Goal: Check status: Check status

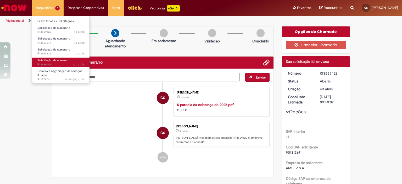
click at [66, 63] on span "13d atrás 13 dias atrás R13539785" at bounding box center [60, 65] width 47 height 4
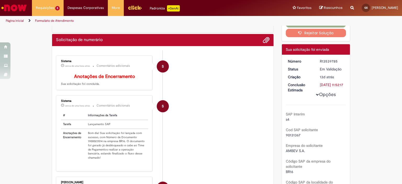
scroll to position [52, 0]
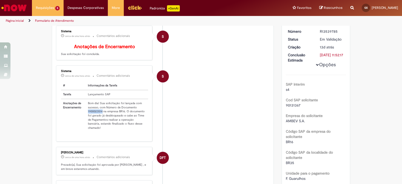
drag, startPoint x: 99, startPoint y: 114, endPoint x: 85, endPoint y: 116, distance: 14.3
click at [86, 116] on td "Bom dia! Sua solicitação foi lançada com sucesso, com Número de Documento 19000…" at bounding box center [117, 115] width 62 height 33
copy td "1900023514"
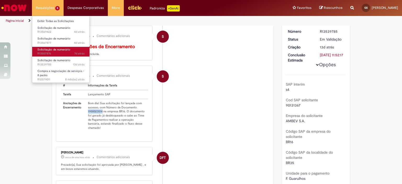
click at [63, 53] on span "7d atrás 7 dias atrás R13557876" at bounding box center [60, 54] width 47 height 4
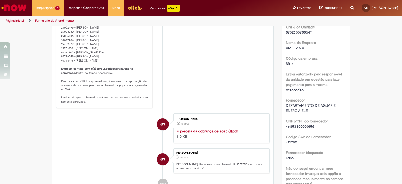
scroll to position [266, 0]
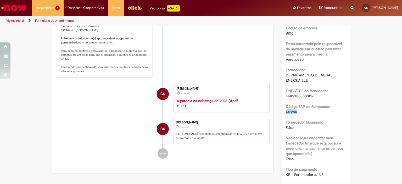
drag, startPoint x: 299, startPoint y: 110, endPoint x: 283, endPoint y: 111, distance: 15.5
click at [283, 111] on div "Número R13557876 Status Em Validação Criação 7d atrás 7 dias atrás Conclusão Es…" at bounding box center [316, 166] width 68 height 709
copy span "412280"
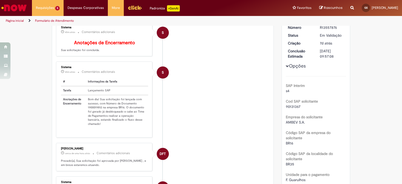
scroll to position [0, 0]
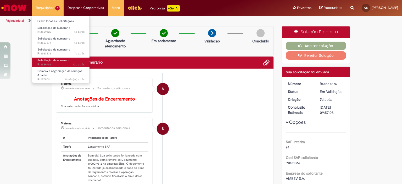
click at [61, 62] on link "Solicitação de numerário 13d atrás 13 dias atrás R13539785" at bounding box center [61, 63] width 58 height 10
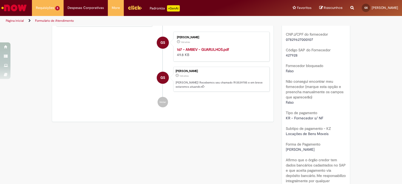
scroll to position [314, 0]
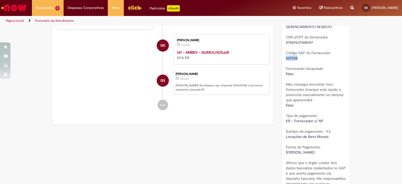
drag, startPoint x: 296, startPoint y: 64, endPoint x: 284, endPoint y: 64, distance: 11.8
click at [286, 61] on div "427928" at bounding box center [316, 58] width 60 height 5
copy span "427928"
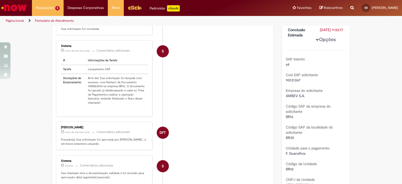
scroll to position [0, 0]
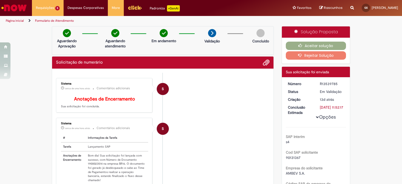
drag, startPoint x: 100, startPoint y: 165, endPoint x: 86, endPoint y: 166, distance: 14.5
click at [86, 166] on td "Bom dia! Sua solicitação foi lançada com sucesso, com Número de Documento 19000…" at bounding box center [117, 167] width 62 height 33
drag, startPoint x: 86, startPoint y: 166, endPoint x: 100, endPoint y: 168, distance: 14.2
click at [100, 168] on td "Bom dia! Sua solicitação foi lançada com sucesso, com Número de Documento 19000…" at bounding box center [117, 167] width 62 height 33
copy td "1900023514"
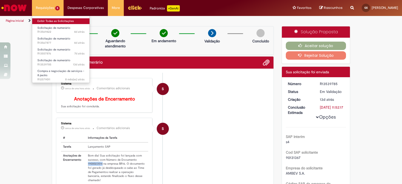
click at [52, 21] on link "Exibir Todas as Solicitações" at bounding box center [61, 21] width 58 height 6
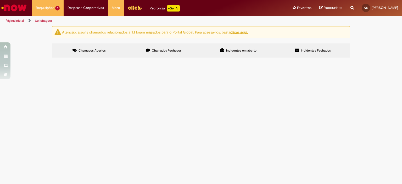
click at [177, 53] on label "Chamados Fechados" at bounding box center [163, 50] width 75 height 14
click at [221, 52] on icon at bounding box center [222, 50] width 4 height 4
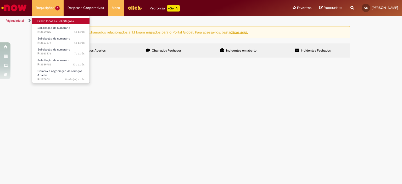
click at [51, 20] on link "Exibir Todas as Solicitações" at bounding box center [61, 21] width 58 height 6
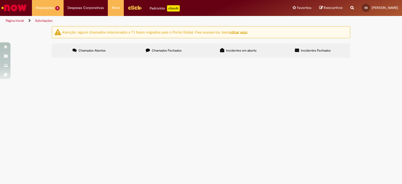
click at [134, 9] on img "Menu Cabeçalho" at bounding box center [135, 8] width 14 height 8
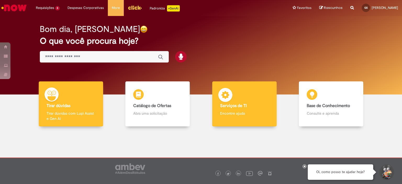
click at [249, 104] on h4 "Serviços de TI" at bounding box center [244, 106] width 49 height 5
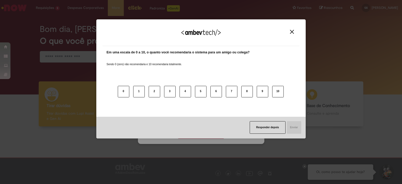
click at [293, 29] on div "Agradecemos seu feedback!" at bounding box center [201, 36] width 197 height 20
click at [293, 31] on img "Close" at bounding box center [292, 32] width 4 height 4
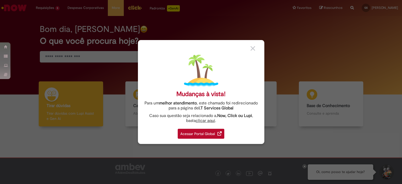
click at [216, 131] on div "Acessar Portal Global" at bounding box center [201, 134] width 47 height 10
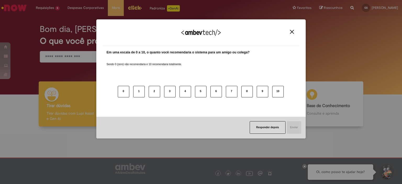
drag, startPoint x: 294, startPoint y: 31, endPoint x: 289, endPoint y: 32, distance: 5.1
click at [293, 31] on img "Close" at bounding box center [292, 32] width 4 height 4
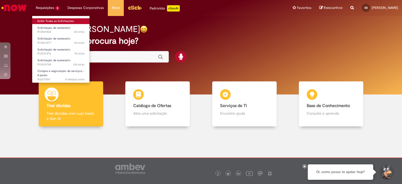
click at [56, 18] on link "Exibir Todas as Solicitações" at bounding box center [61, 21] width 58 height 6
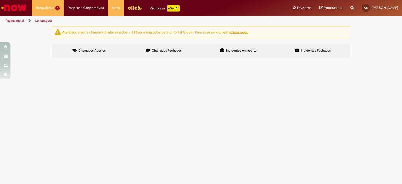
click at [159, 48] on label "Chamados Fechados" at bounding box center [163, 50] width 75 height 14
click at [0, 0] on span "Análise de Caracterização de lodo CADRI" at bounding box center [0, 0] width 0 height 0
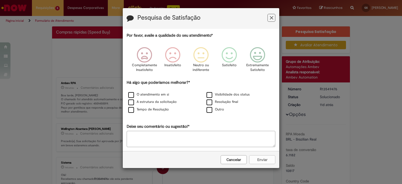
click at [272, 18] on icon "Feedback" at bounding box center [271, 17] width 3 height 5
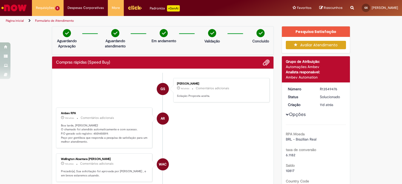
click at [98, 132] on p "Boa tarde, Gustavo! O chamado foi atendido automaticamente e com sucesso. P.O g…" at bounding box center [104, 134] width 87 height 21
copy p "4501450019"
